Goal: Transaction & Acquisition: Purchase product/service

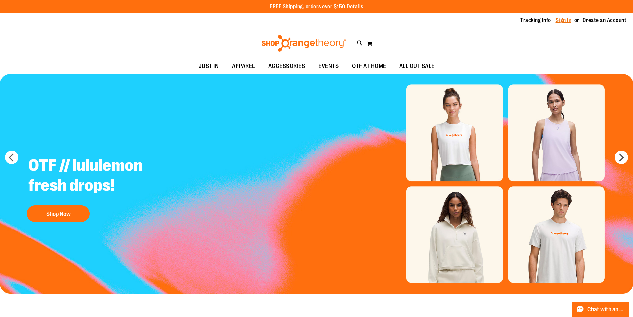
type input "**********"
click at [555, 19] on link "Sign In" at bounding box center [563, 20] width 16 height 7
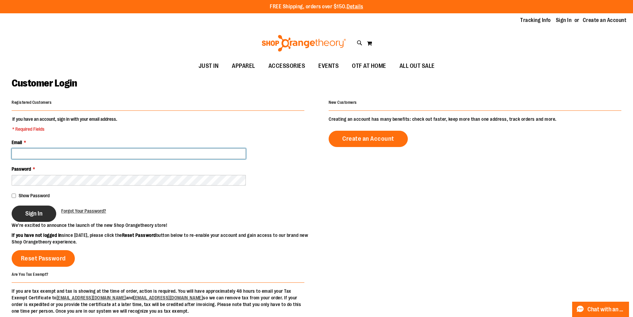
type input "**********"
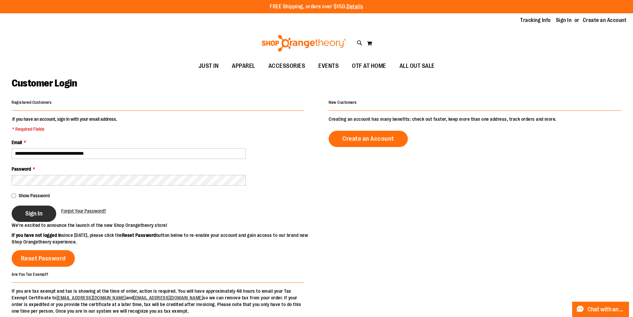
type input "**********"
drag, startPoint x: 40, startPoint y: 208, endPoint x: 37, endPoint y: 203, distance: 5.7
click at [39, 206] on button "Sign In" at bounding box center [34, 213] width 45 height 16
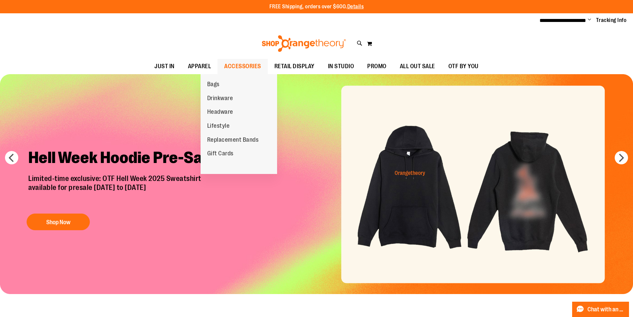
type input "**********"
click at [235, 69] on span "ACCESSORIES" at bounding box center [242, 66] width 37 height 15
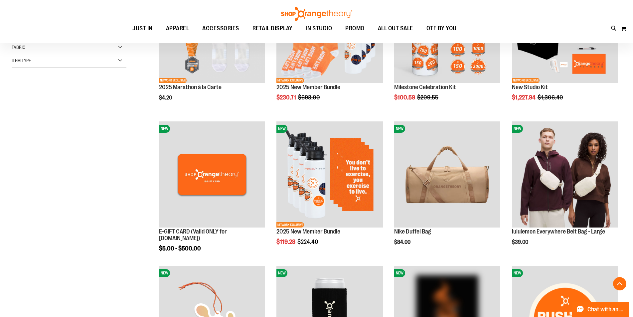
scroll to position [166, 0]
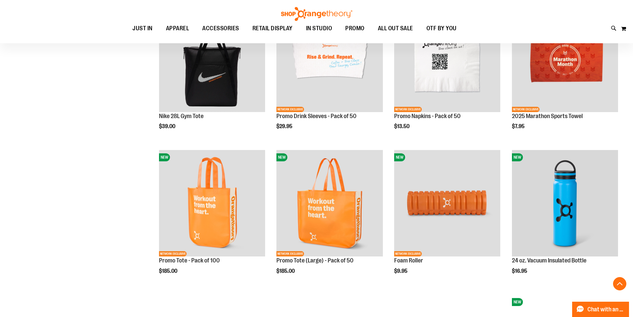
scroll to position [565, 0]
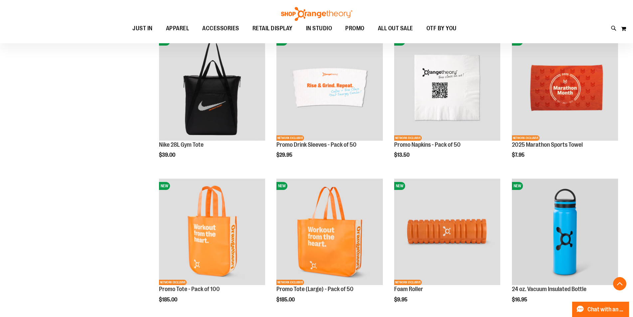
scroll to position [531, 0]
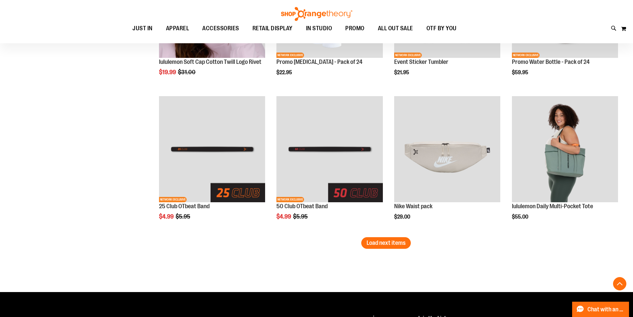
scroll to position [1196, 0]
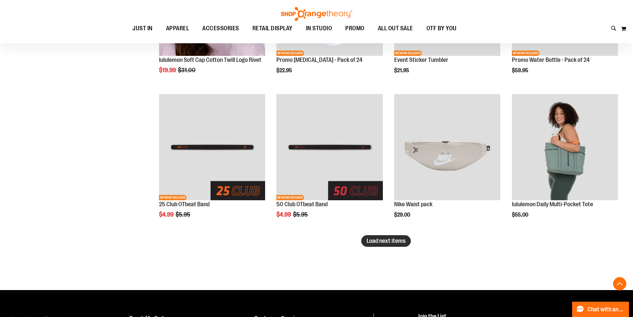
type input "**********"
click at [385, 240] on span "Load next items" at bounding box center [385, 240] width 39 height 7
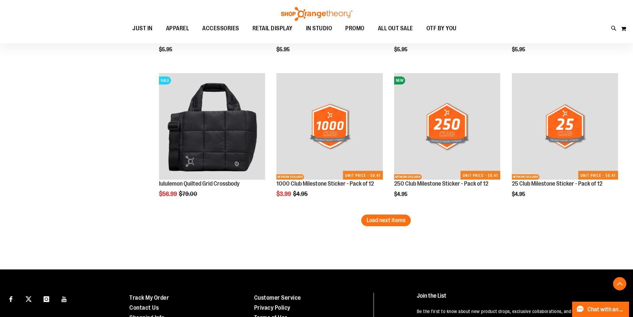
scroll to position [1662, 0]
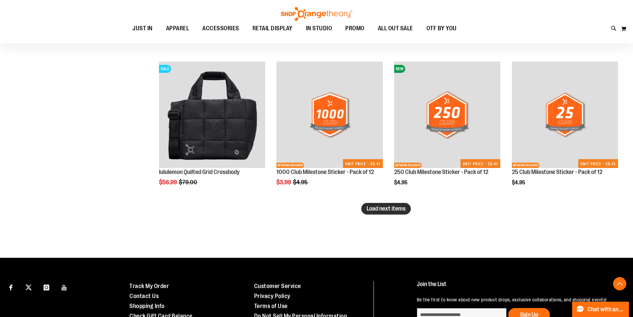
click at [367, 209] on span "Load next items" at bounding box center [385, 208] width 39 height 7
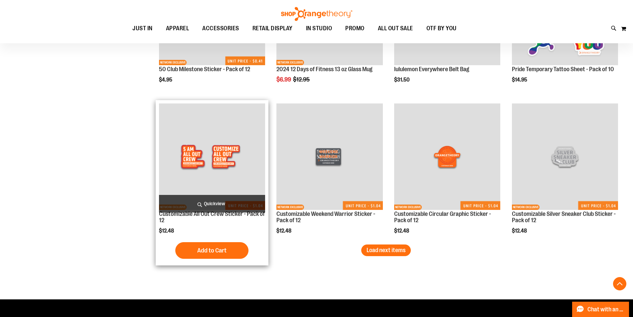
scroll to position [2060, 0]
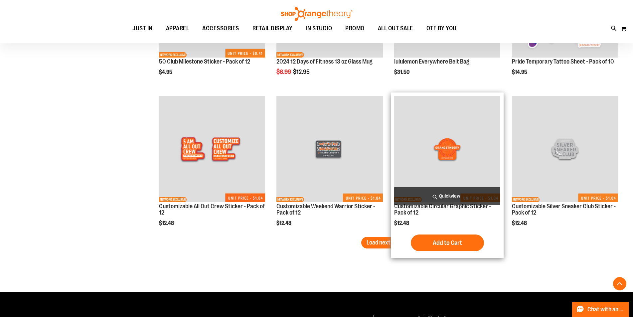
click at [410, 234] on div "Customizable Circular Graphic Sticker - Pack of 12 $12.48 Quickview Add to Cart…" at bounding box center [447, 175] width 106 height 159
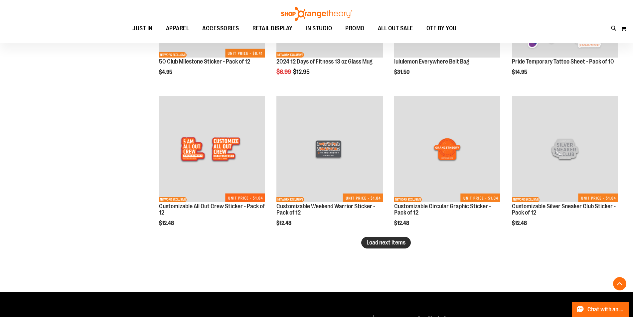
click at [368, 245] on span "Load next items" at bounding box center [385, 242] width 39 height 7
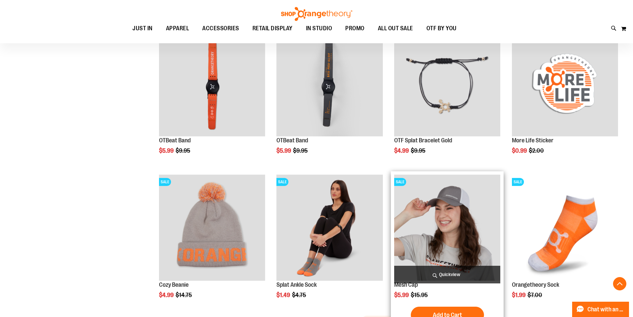
scroll to position [2493, 0]
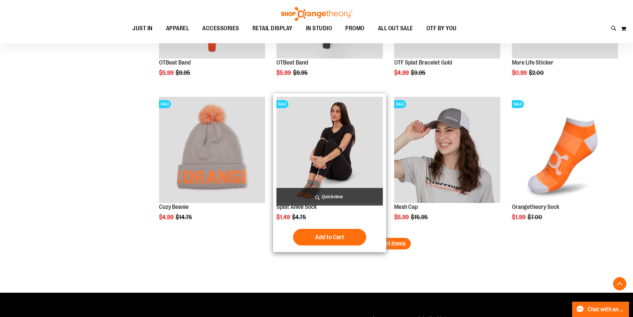
click at [383, 237] on div "SALE Splat Ankle Sock Special Price $1.49 Regular Price $4.75 Quickview Add to …" at bounding box center [329, 172] width 113 height 159
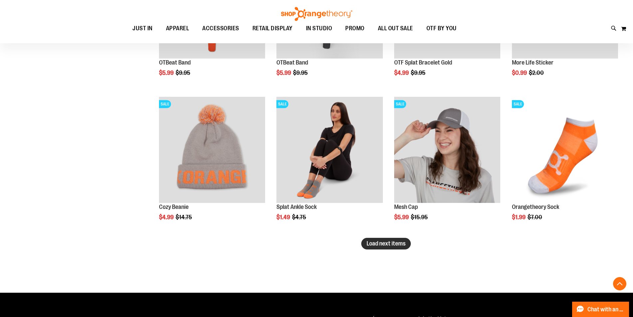
click at [386, 244] on span "Load next items" at bounding box center [385, 243] width 39 height 7
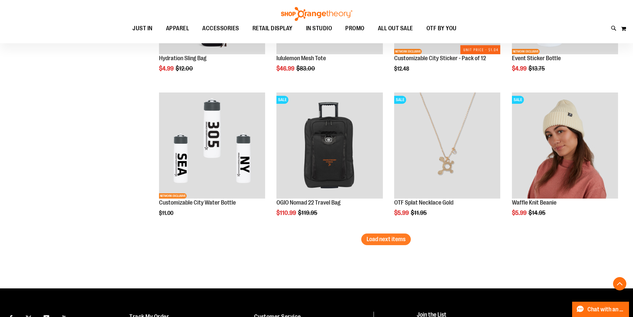
scroll to position [2991, 0]
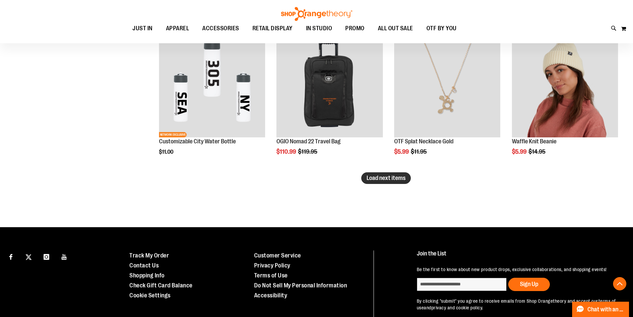
click at [379, 175] on span "Load next items" at bounding box center [385, 178] width 39 height 7
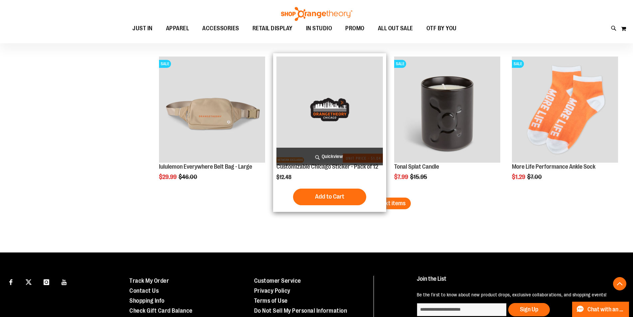
scroll to position [3399, 0]
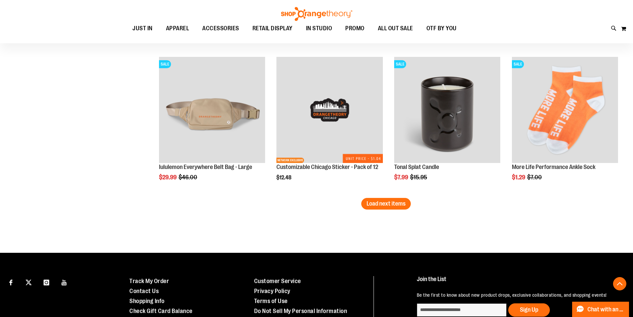
click at [383, 205] on span "Load next items" at bounding box center [385, 203] width 39 height 7
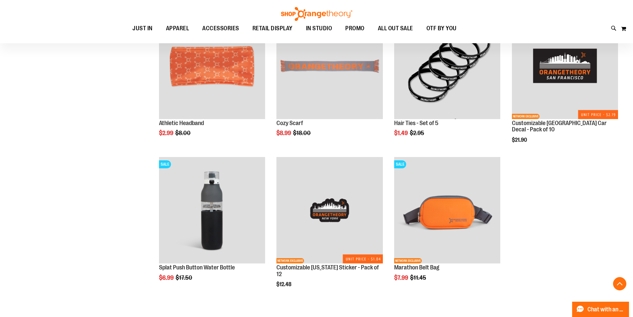
scroll to position [3764, 0]
